Goal: Information Seeking & Learning: Learn about a topic

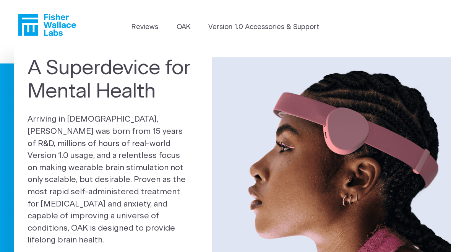
click at [181, 25] on link "OAK" at bounding box center [183, 27] width 14 height 10
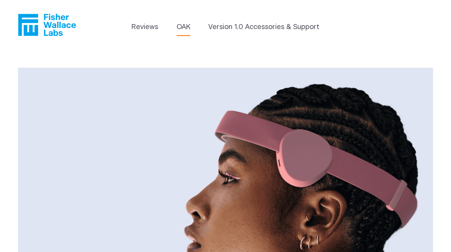
click at [282, 23] on link "Version 1.0 Accessories & Support" at bounding box center [263, 27] width 111 height 10
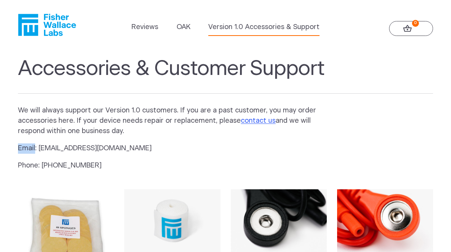
click at [187, 27] on link "OAK" at bounding box center [183, 27] width 14 height 10
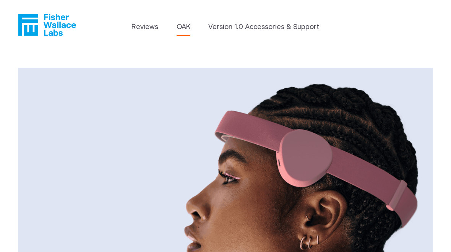
click at [41, 24] on icon "Fisher Wallace" at bounding box center [47, 25] width 58 height 22
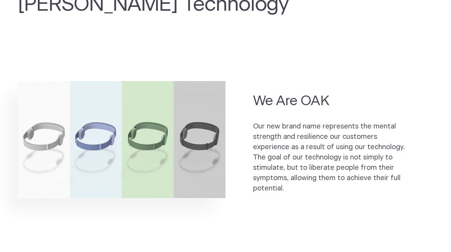
scroll to position [418, 0]
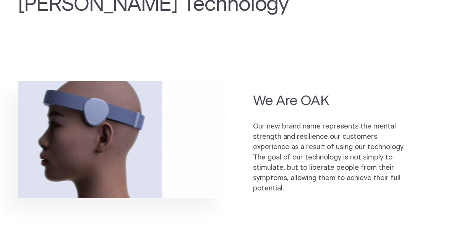
click at [313, 101] on h2 "We Are OAK" at bounding box center [329, 101] width 152 height 18
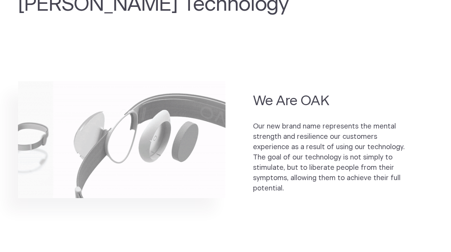
click at [364, 165] on p "Our new brand name represents the mental strength and resilience our customers …" at bounding box center [329, 157] width 152 height 72
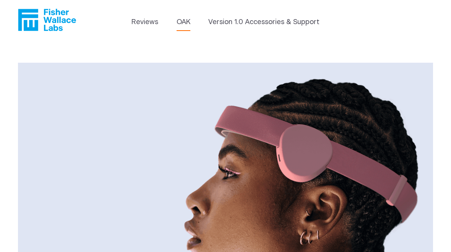
scroll to position [0, 0]
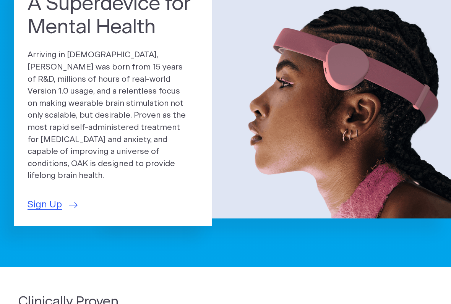
scroll to position [64, 0]
click at [44, 198] on span "Sign Up" at bounding box center [44, 205] width 34 height 14
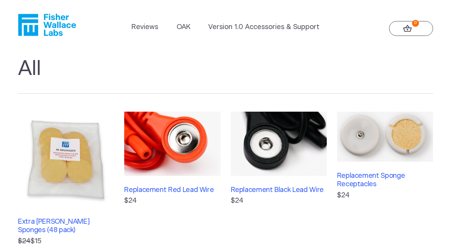
click at [42, 188] on img at bounding box center [66, 159] width 96 height 96
